Goal: Transaction & Acquisition: Book appointment/travel/reservation

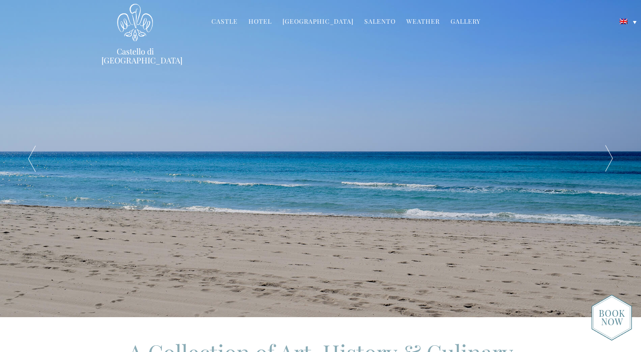
click at [607, 161] on div at bounding box center [609, 158] width 64 height 317
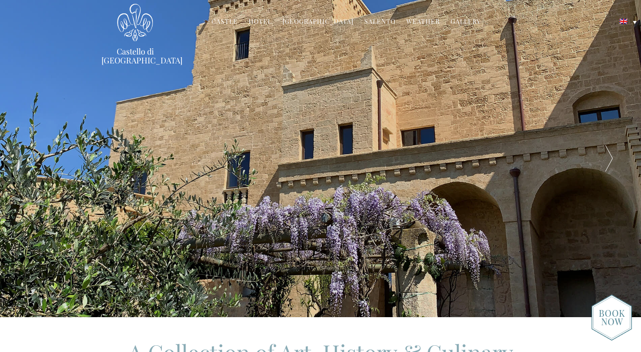
click at [607, 161] on div at bounding box center [609, 158] width 64 height 317
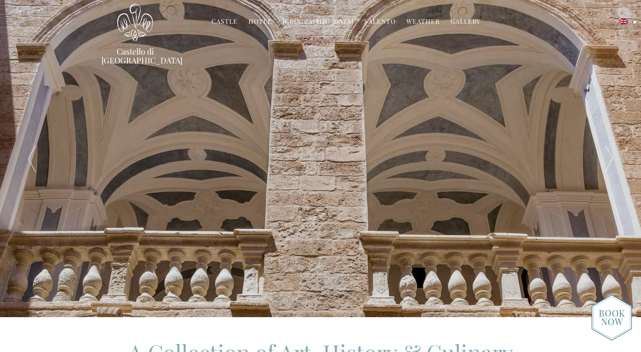
click at [607, 161] on div at bounding box center [609, 158] width 64 height 317
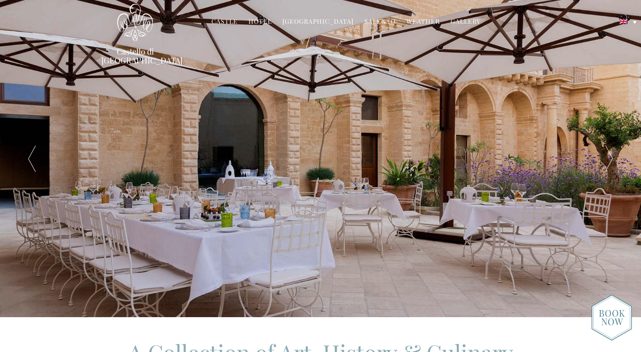
click at [607, 161] on div at bounding box center [609, 158] width 64 height 317
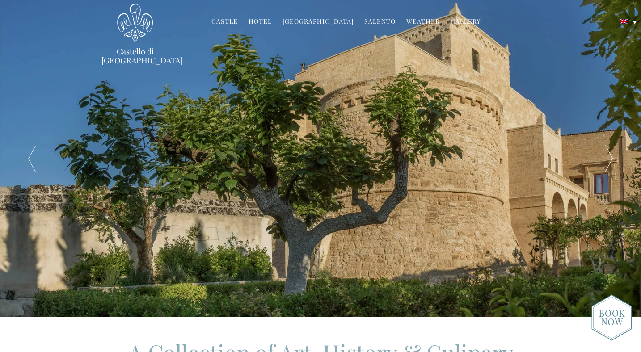
click at [607, 161] on div at bounding box center [609, 158] width 64 height 317
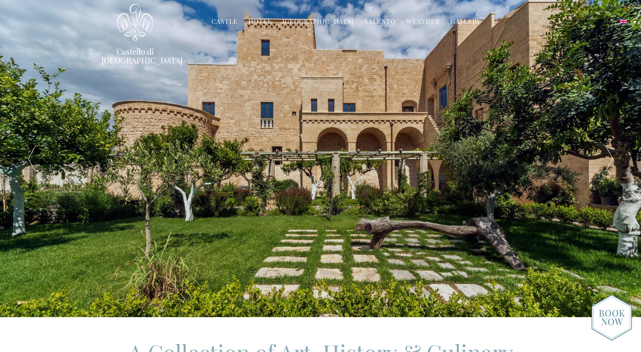
click at [607, 161] on div at bounding box center [609, 158] width 64 height 317
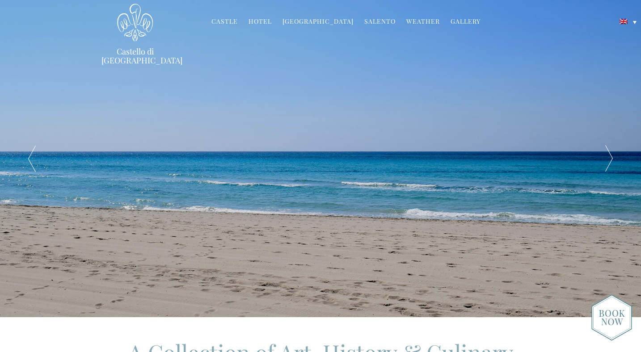
click at [607, 161] on div at bounding box center [609, 158] width 64 height 317
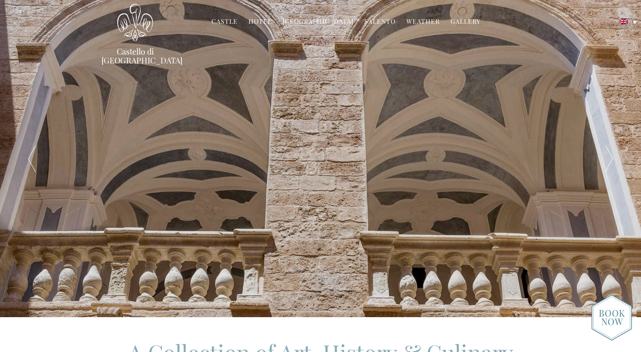
click at [457, 23] on link "Gallery" at bounding box center [465, 22] width 30 height 10
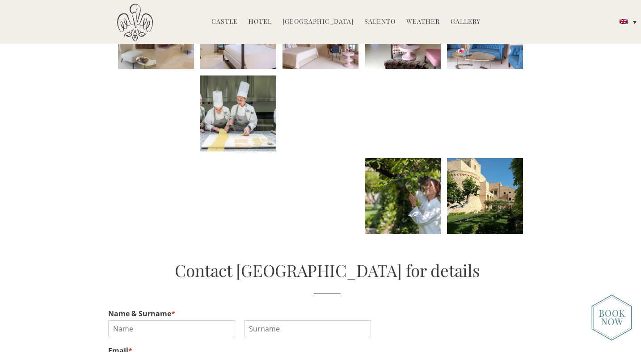
scroll to position [452, 0]
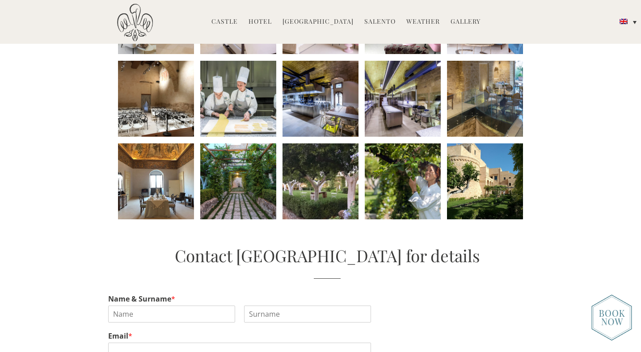
click at [235, 199] on li at bounding box center [238, 181] width 76 height 76
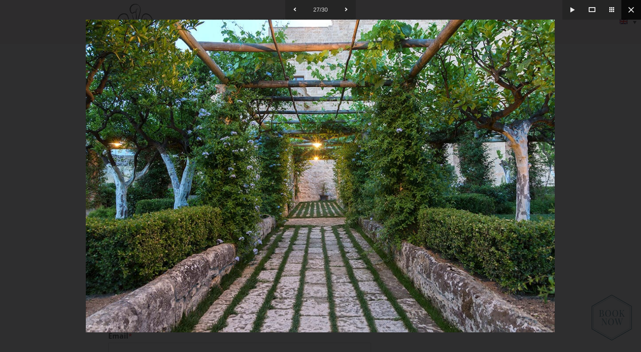
click at [629, 13] on button at bounding box center [631, 10] width 20 height 20
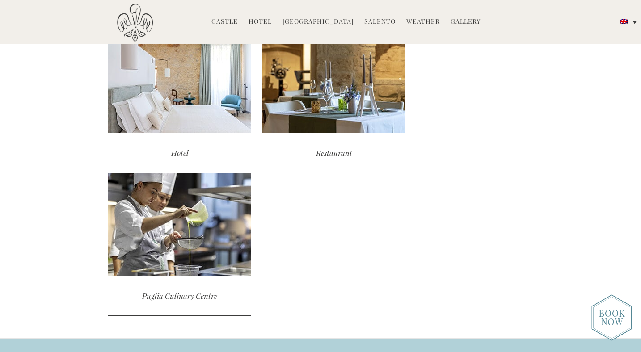
scroll to position [1028, 0]
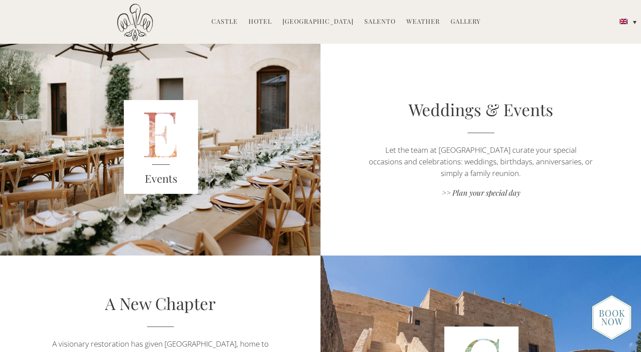
scroll to position [1214, 0]
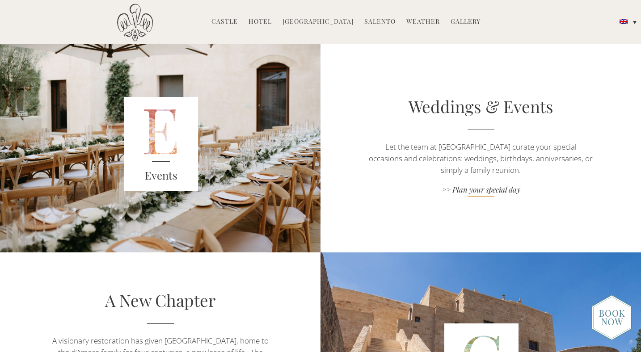
click at [487, 192] on link ">> Plan your special day" at bounding box center [481, 190] width 224 height 12
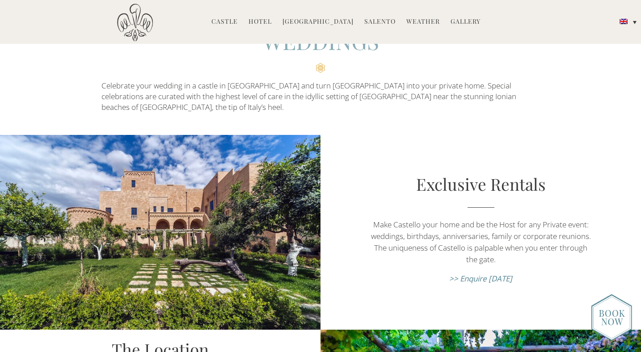
scroll to position [67, 0]
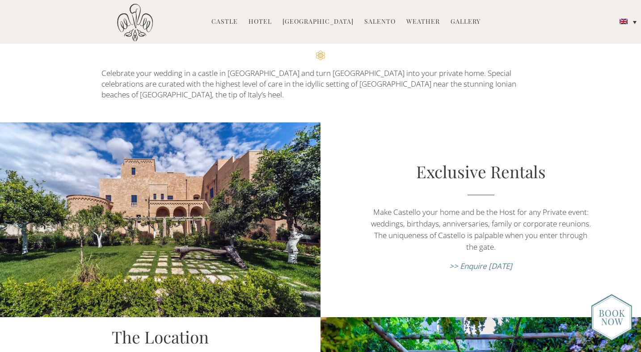
click at [486, 260] on p ">> Enquire today" at bounding box center [481, 266] width 224 height 12
click at [479, 261] on em ">> Enquire today" at bounding box center [480, 266] width 63 height 10
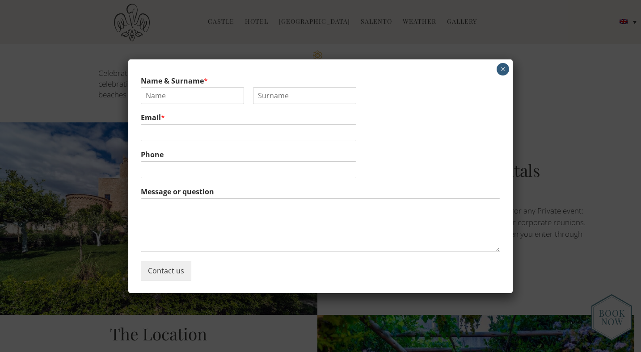
click at [502, 70] on button "×" at bounding box center [502, 69] width 13 height 13
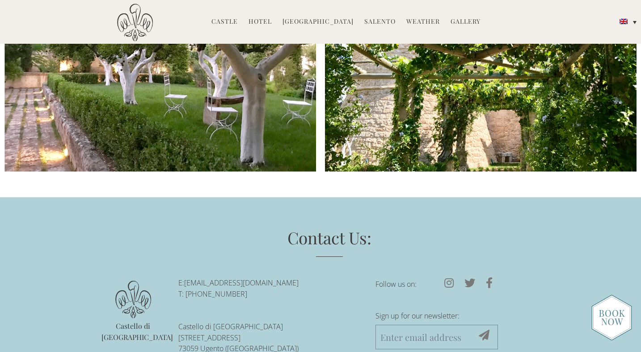
scroll to position [1420, 0]
